Goal: Information Seeking & Learning: Learn about a topic

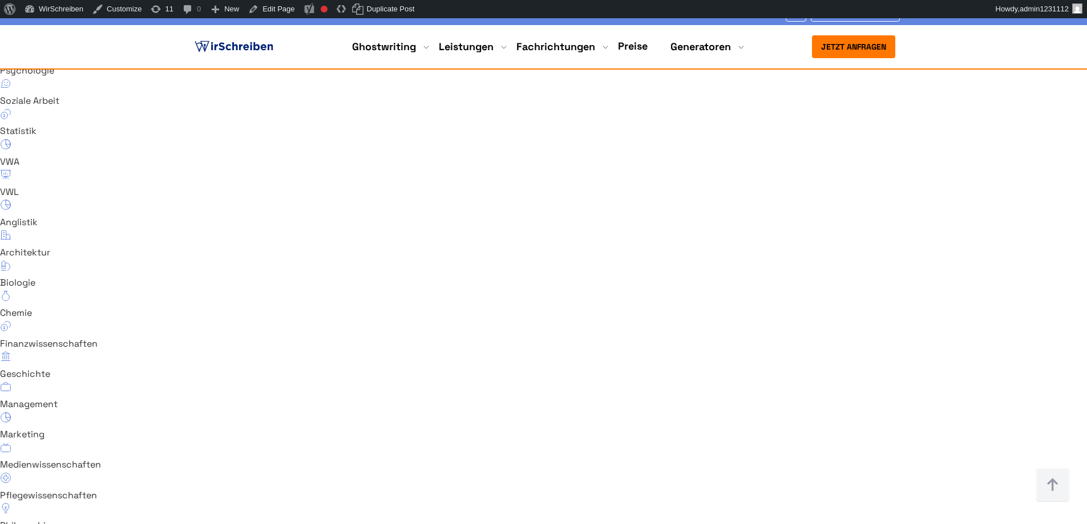
scroll to position [7804, 0]
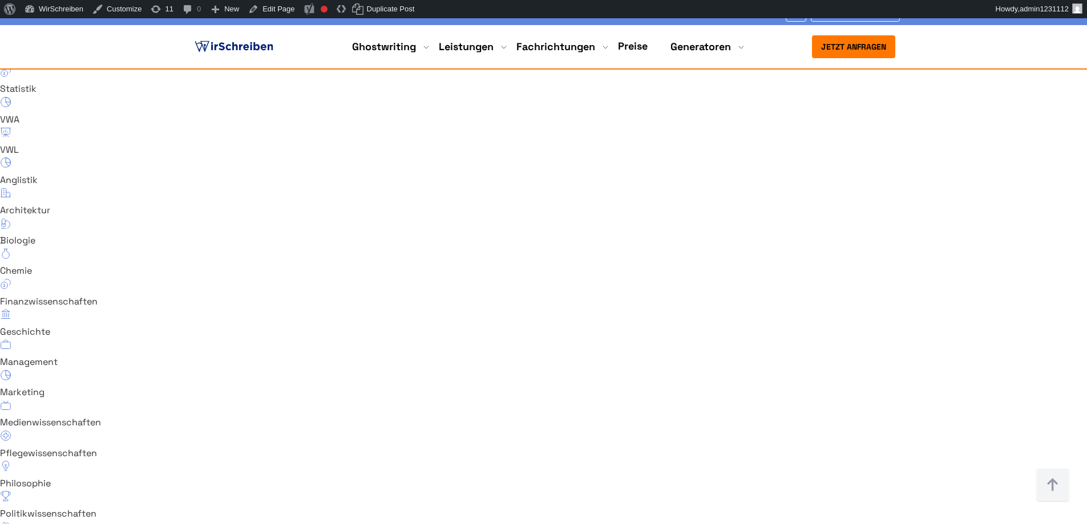
scroll to position [7872, 0]
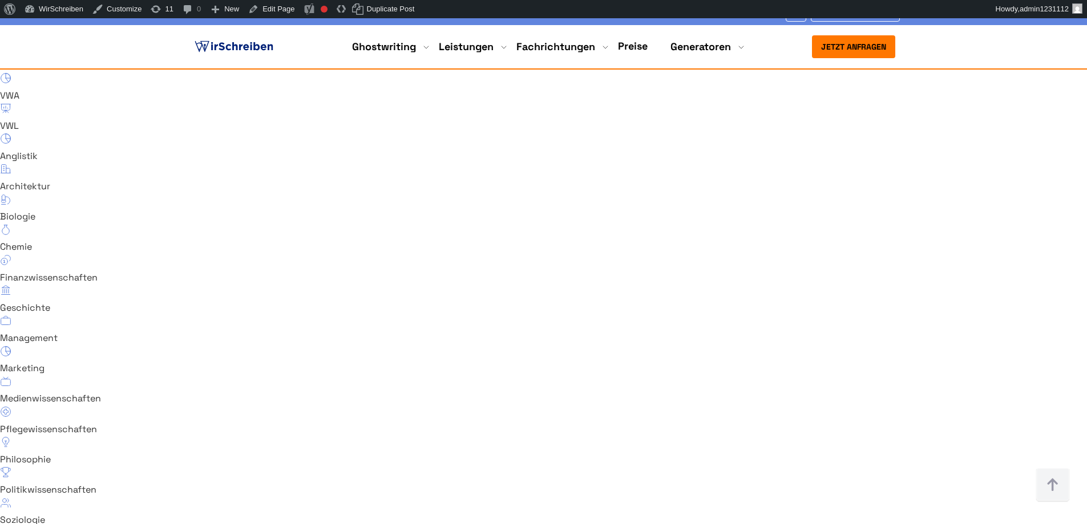
drag, startPoint x: 478, startPoint y: 326, endPoint x: 409, endPoint y: 297, distance: 74.2
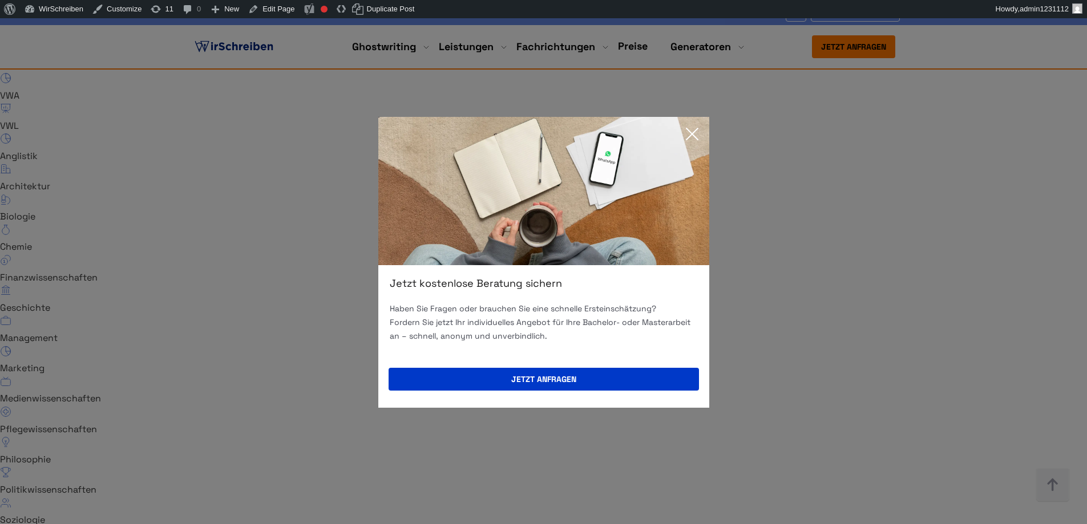
click at [693, 135] on icon at bounding box center [691, 133] width 11 height 11
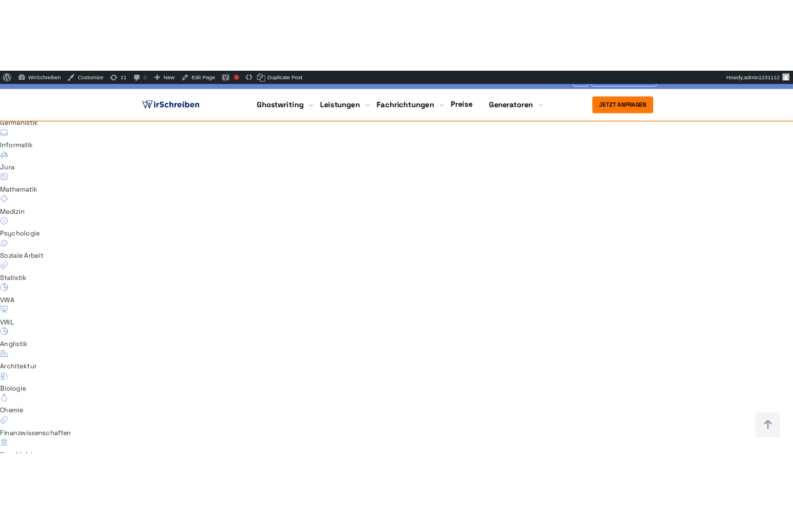
scroll to position [7598, 0]
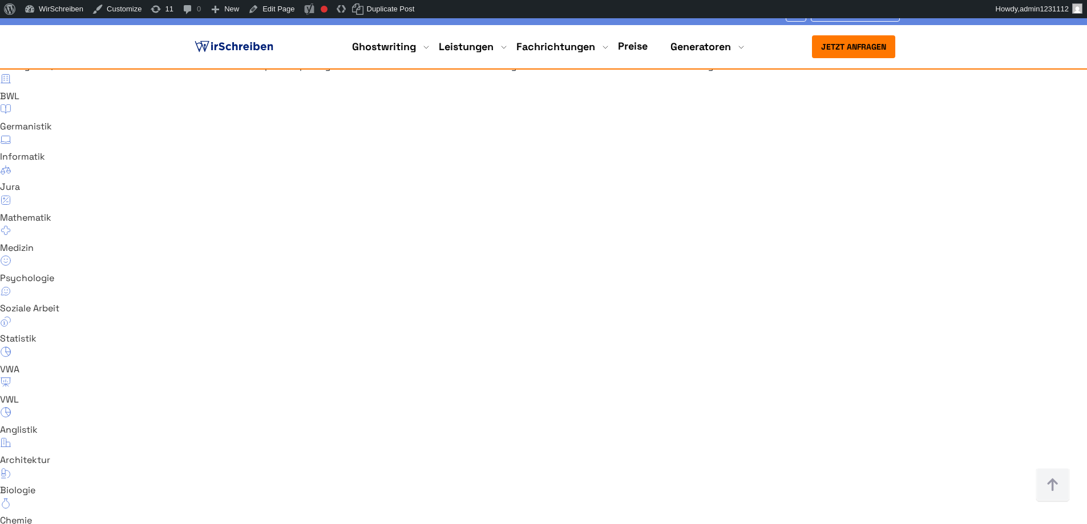
copy span "Was ist ein Ghostwriter?"
drag, startPoint x: 182, startPoint y: 163, endPoint x: 319, endPoint y: 171, distance: 137.2
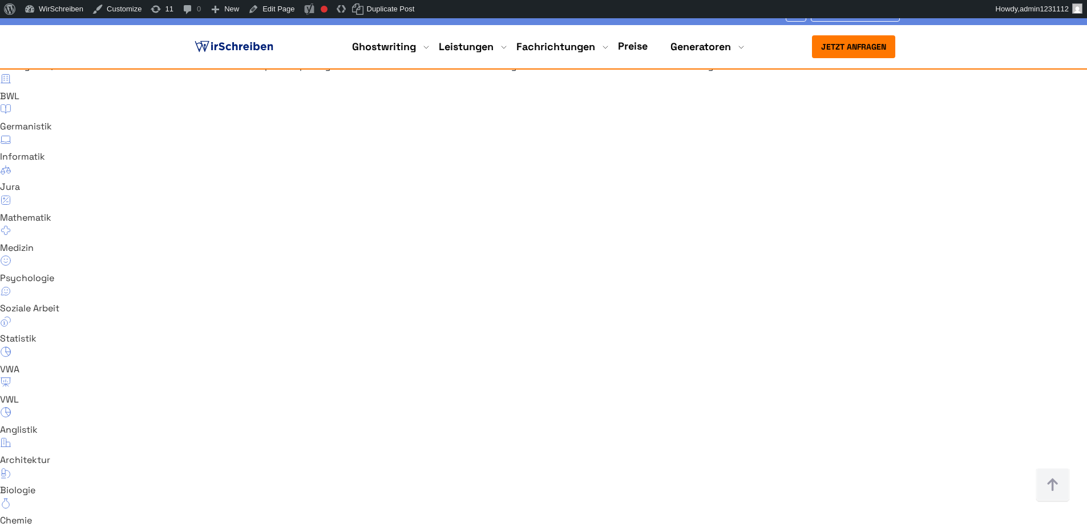
drag, startPoint x: 206, startPoint y: 210, endPoint x: 543, endPoint y: 296, distance: 348.0
copy div "Ein Ghostwriter ist eine Person, die im Auftrag einer anderen Person gegen ein …"
drag, startPoint x: 515, startPoint y: 300, endPoint x: 201, endPoint y: 212, distance: 325.9
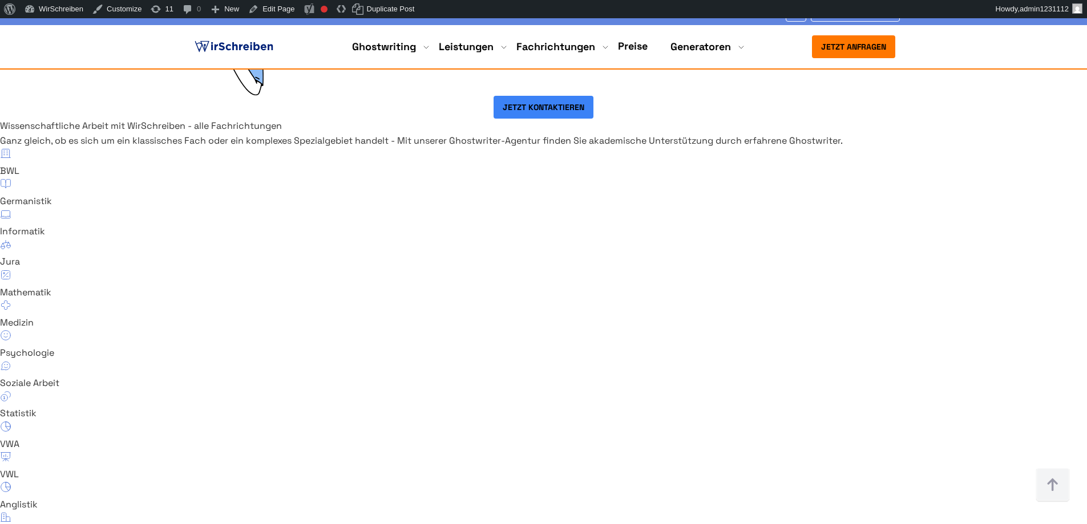
scroll to position [7513, 0]
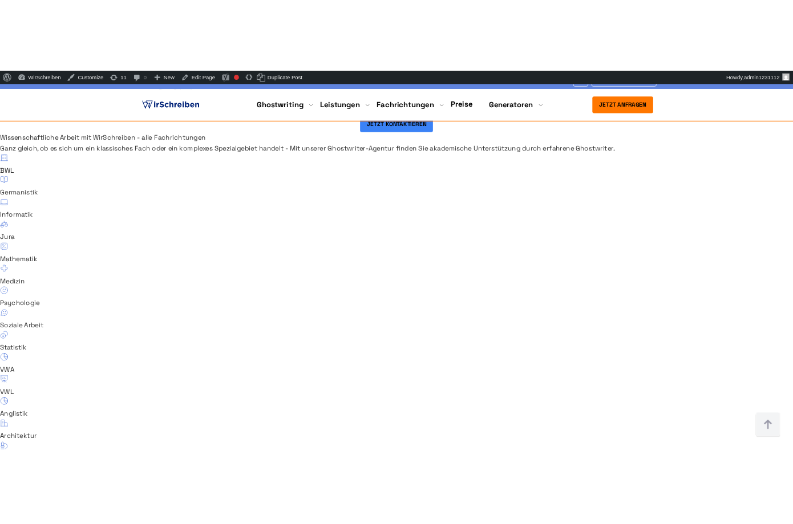
scroll to position [7582, 0]
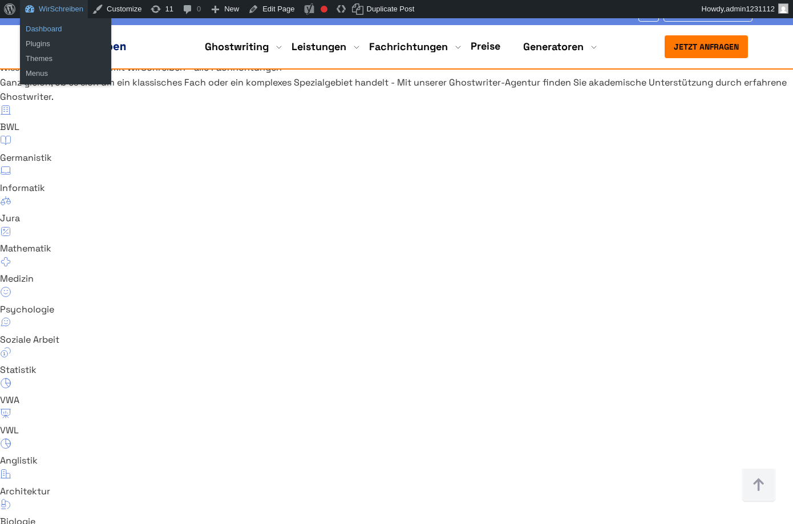
drag, startPoint x: 46, startPoint y: 26, endPoint x: 75, endPoint y: 26, distance: 28.5
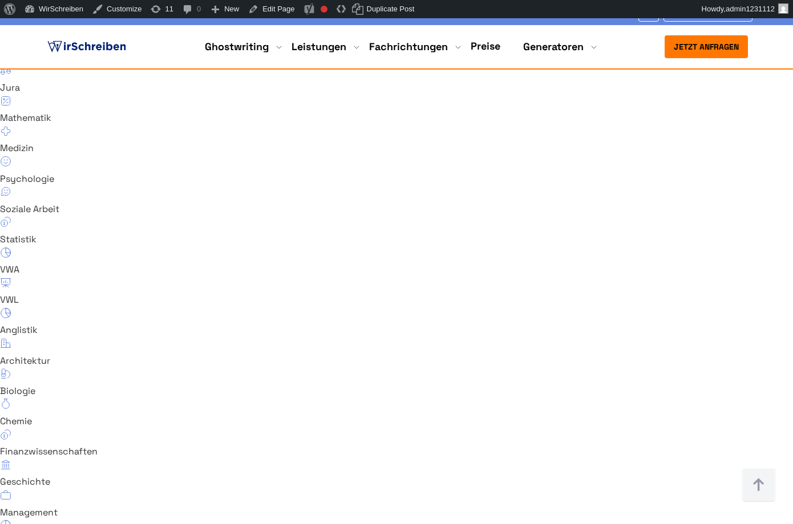
scroll to position [7700, 0]
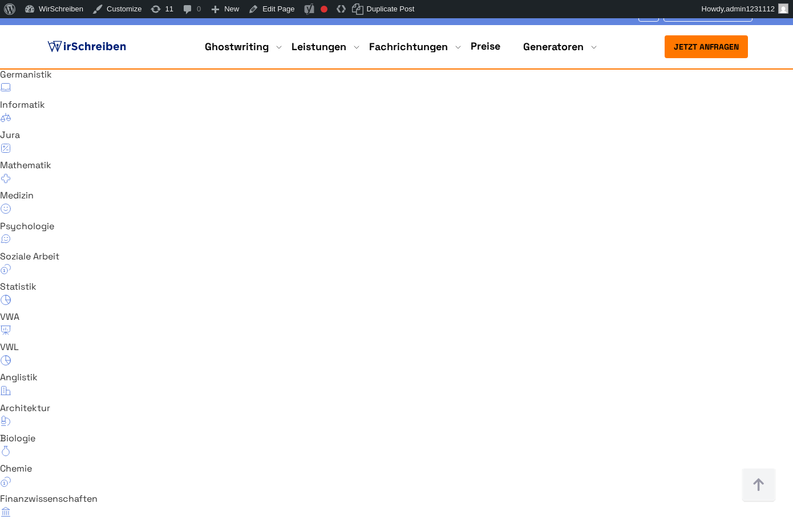
scroll to position [7631, 0]
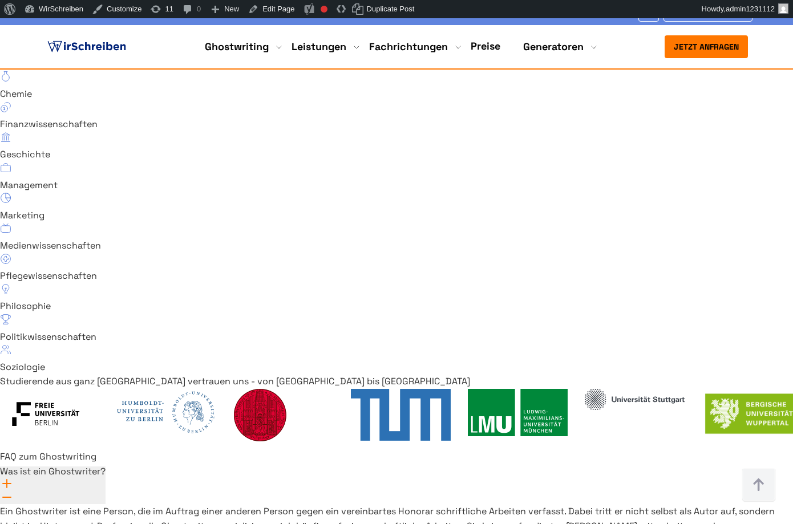
scroll to position [8042, 0]
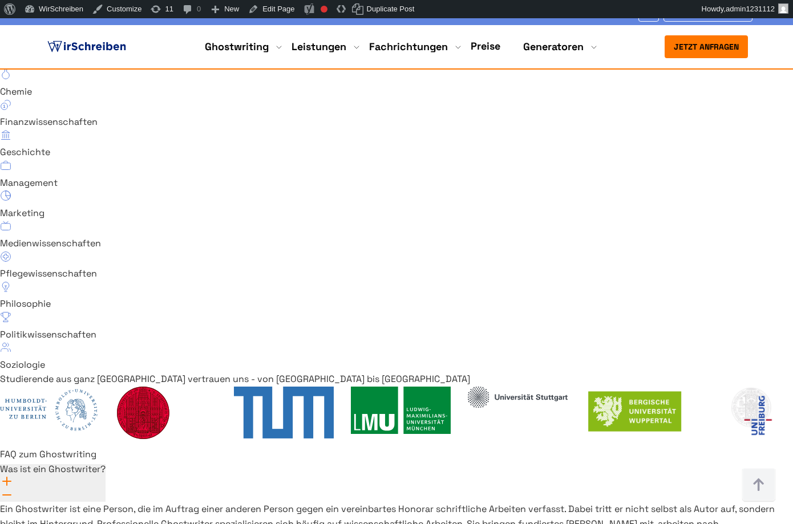
drag, startPoint x: 268, startPoint y: 219, endPoint x: 244, endPoint y: 209, distance: 25.3
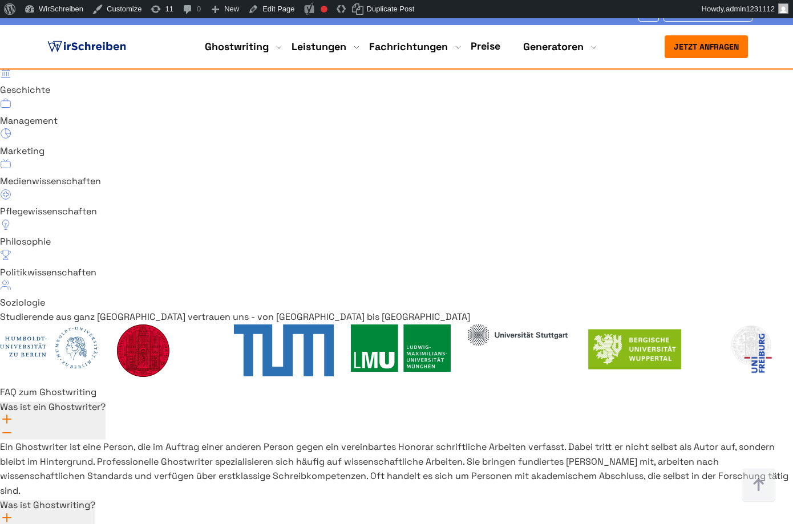
scroll to position [8179, 0]
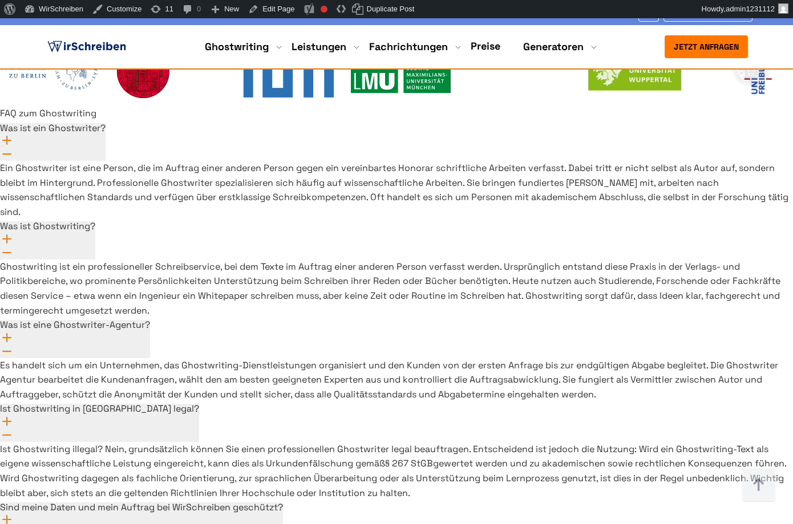
scroll to position [8316, 0]
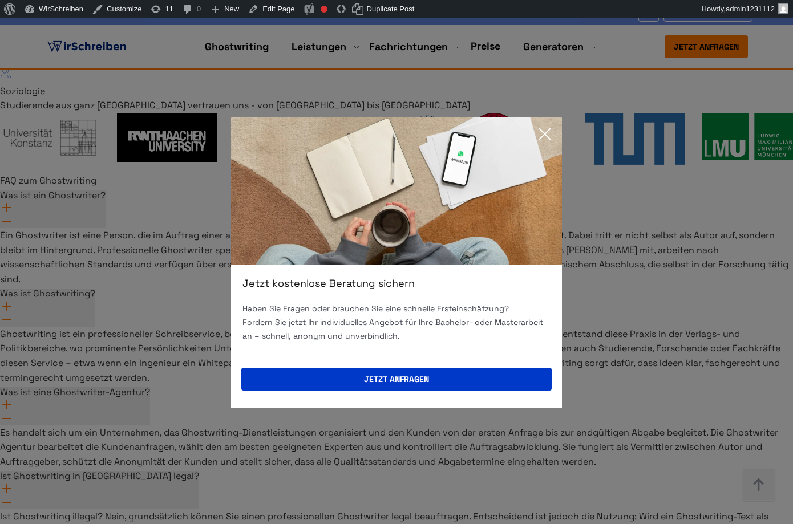
click at [551, 134] on icon at bounding box center [544, 134] width 23 height 23
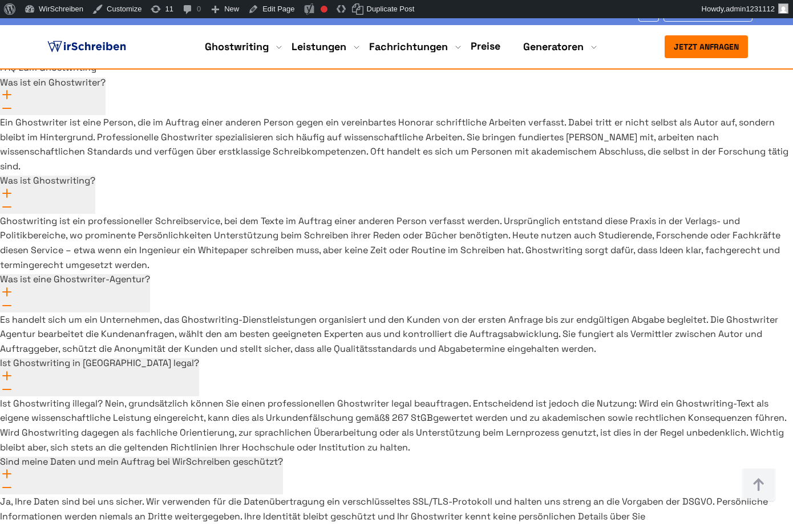
scroll to position [8453, 0]
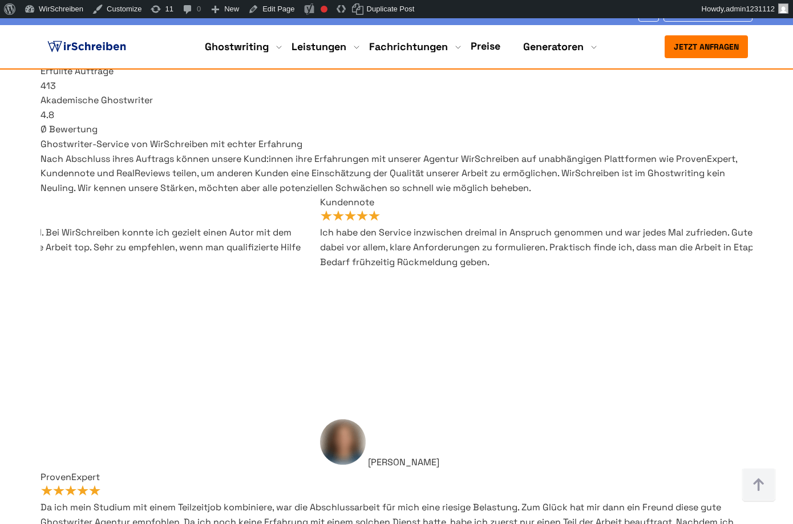
scroll to position [6741, 0]
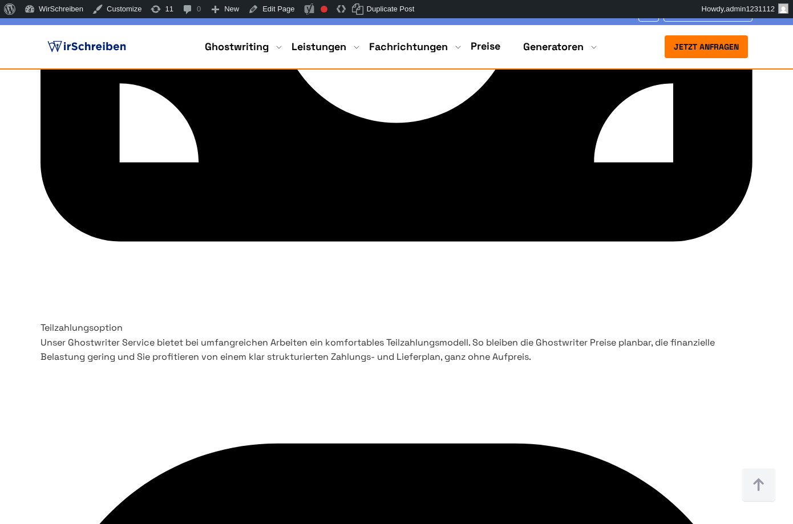
scroll to position [4293, 0]
